Goal: Task Accomplishment & Management: Complete application form

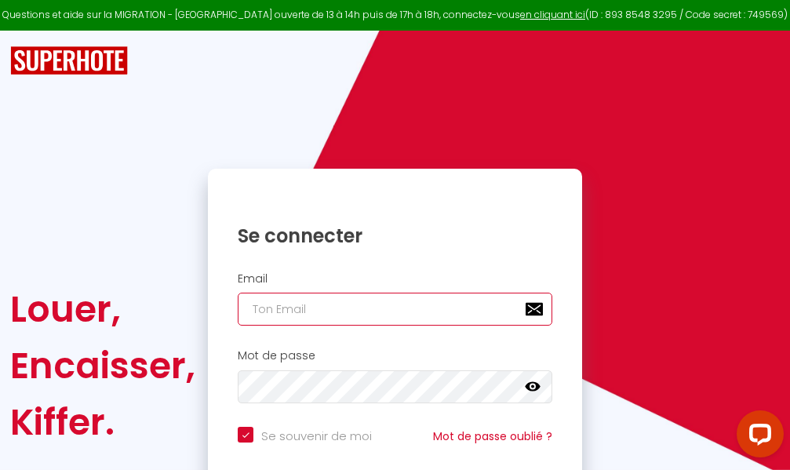
click at [376, 309] on input "email" at bounding box center [395, 309] width 314 height 33
type input "m"
checkbox input "true"
type input "ma"
checkbox input "true"
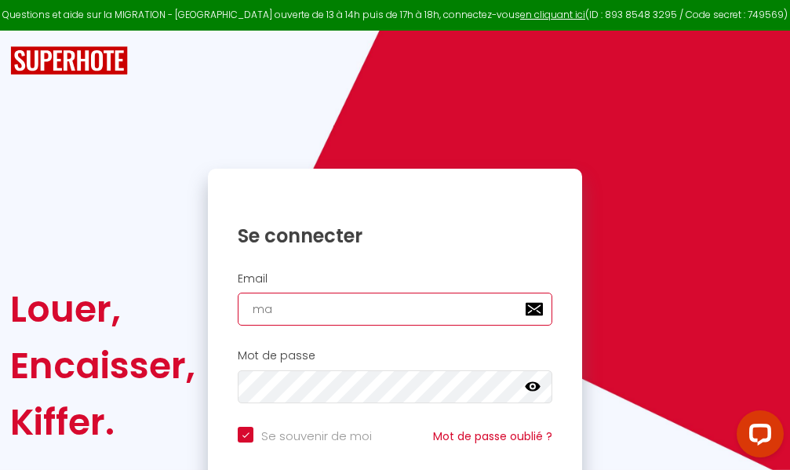
type input "mar"
checkbox input "true"
type input "marc"
checkbox input "true"
type input "marcd"
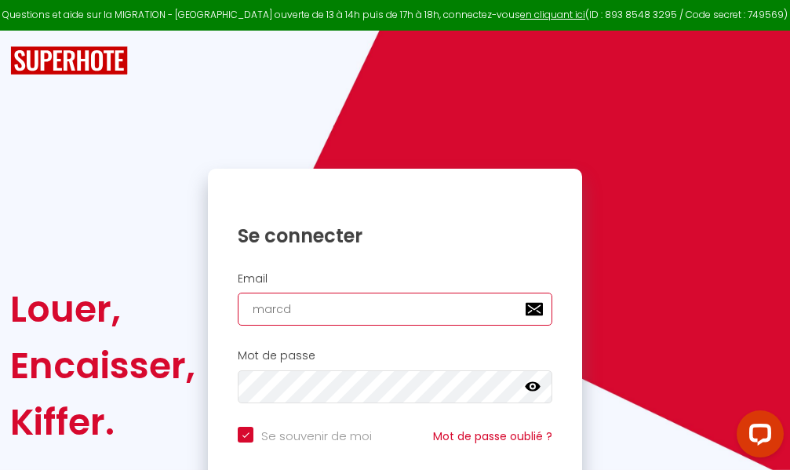
checkbox input "true"
type input "marcdp"
checkbox input "true"
type input "marcdpo"
checkbox input "true"
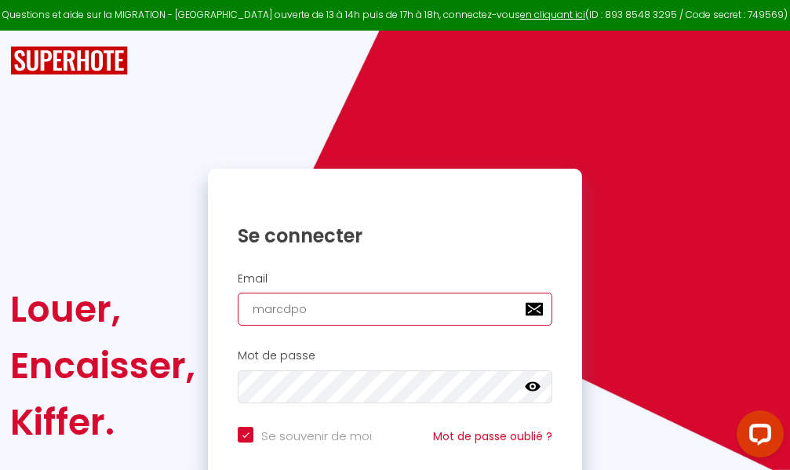
type input "marcdpoz"
checkbox input "true"
type input "marcdpoz."
checkbox input "true"
type input "marcdpoz.l"
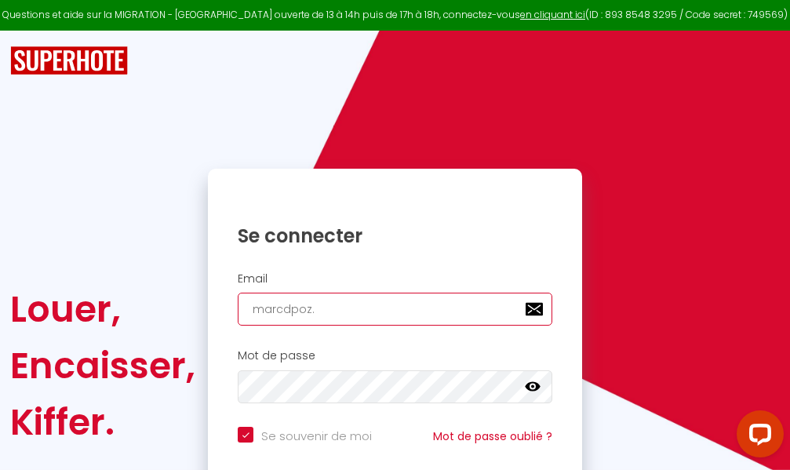
checkbox input "true"
type input "marcdpoz.lo"
checkbox input "true"
type input "marcdpoz.loc"
checkbox input "true"
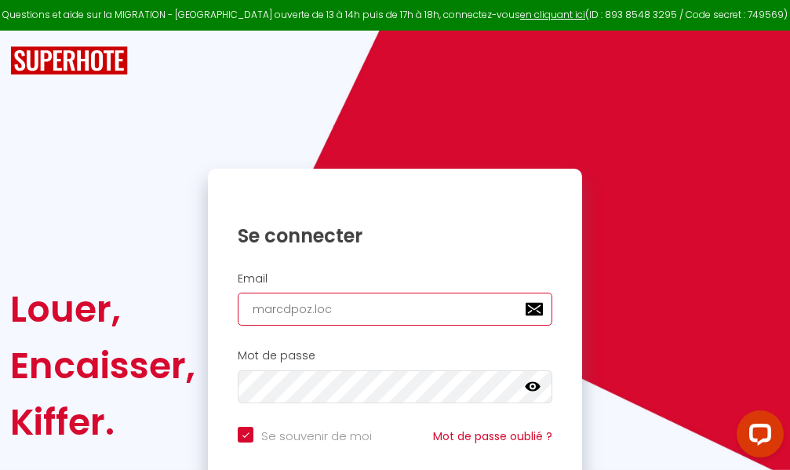
type input "marcdpoz.loca"
checkbox input "true"
type input "marcdpoz.locat"
checkbox input "true"
type input "marcdpoz.locati"
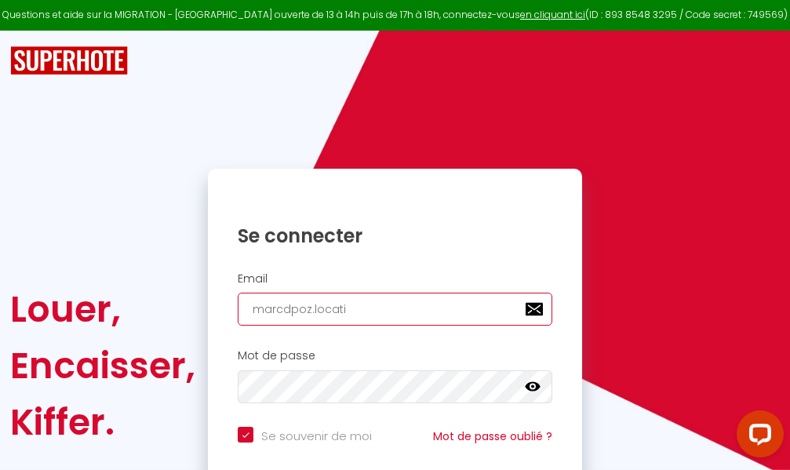
checkbox input "true"
type input "marcdpoz.locatio"
checkbox input "true"
type input "marcdpoz.location"
checkbox input "true"
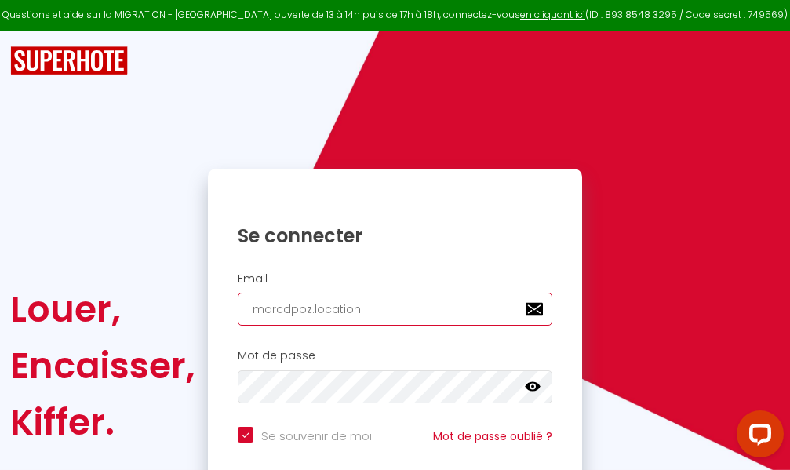
type input "marcdpoz.location@"
checkbox input "true"
type input "marcdpoz.location@g"
checkbox input "true"
type input "marcdpoz.location@gm"
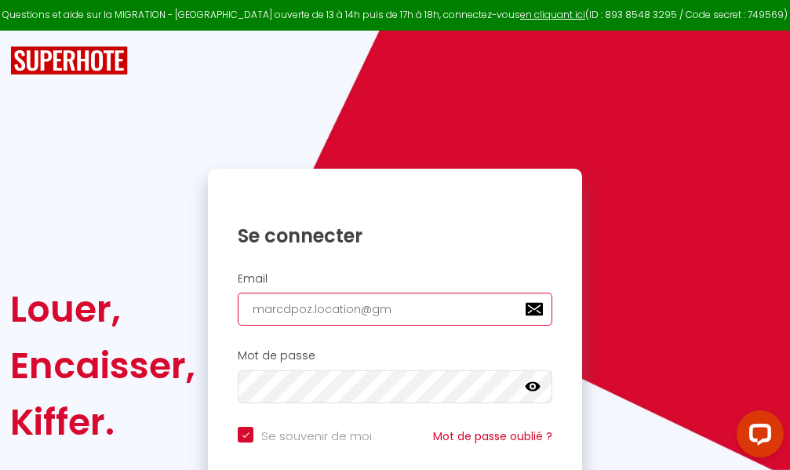
checkbox input "true"
type input "marcdpoz.location@gma"
checkbox input "true"
type input "marcdpoz.location@gmai"
checkbox input "true"
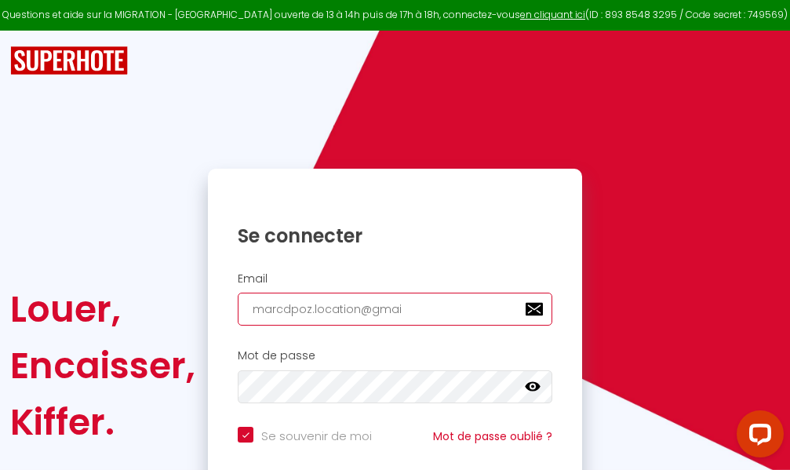
type input "[EMAIL_ADDRESS]"
checkbox input "true"
type input "[EMAIL_ADDRESS]."
checkbox input "true"
type input "marcdpoz.location@gmail.c"
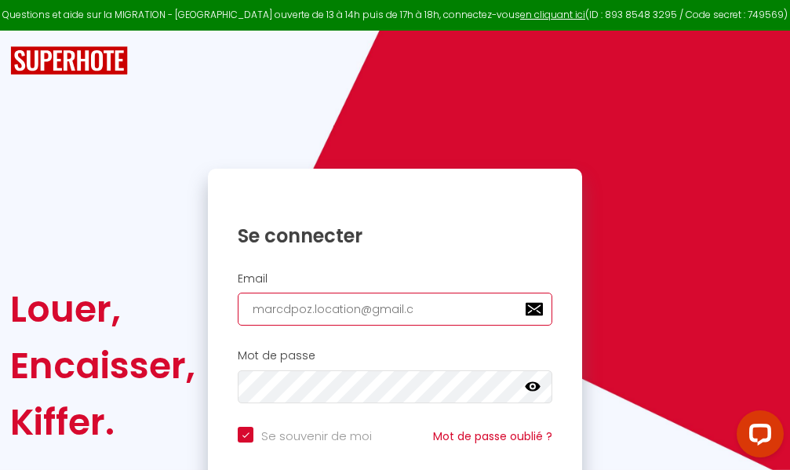
checkbox input "true"
type input "[EMAIL_ADDRESS][DOMAIN_NAME]"
checkbox input "true"
type input "[EMAIL_ADDRESS][DOMAIN_NAME]"
checkbox input "true"
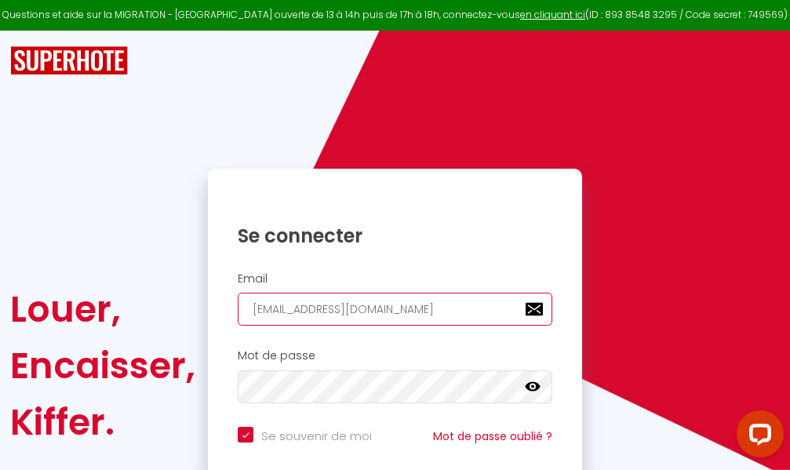
type input "[EMAIL_ADDRESS][DOMAIN_NAME]"
